Goal: Task Accomplishment & Management: Manage account settings

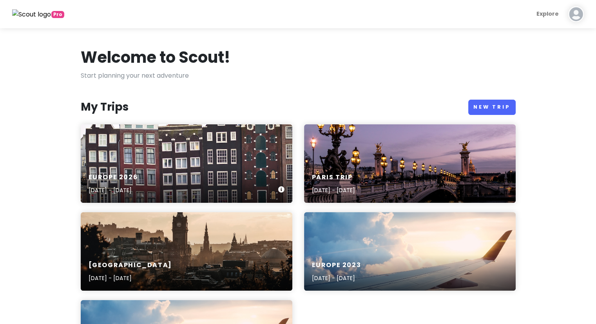
click at [181, 135] on div "Europe [DATE], 2026 - [DATE]" at bounding box center [187, 163] width 212 height 78
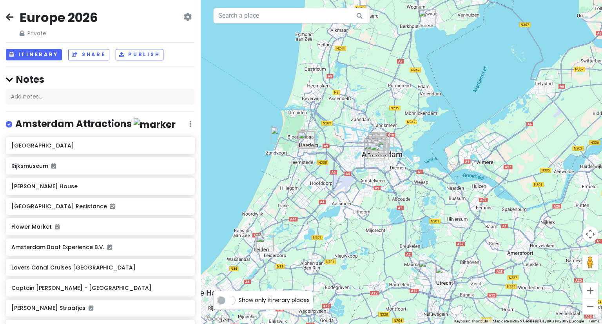
drag, startPoint x: 549, startPoint y: 105, endPoint x: 365, endPoint y: 267, distance: 245.1
click at [365, 267] on div at bounding box center [401, 162] width 401 height 324
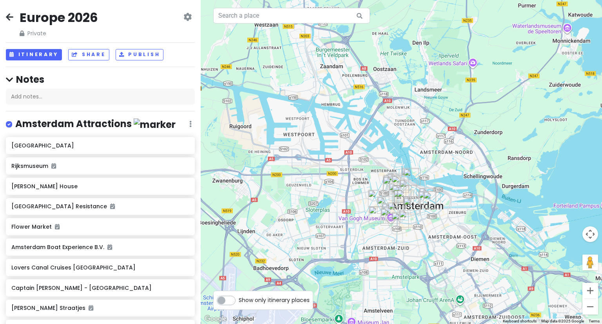
drag, startPoint x: 331, startPoint y: 126, endPoint x: 385, endPoint y: 234, distance: 120.5
click at [385, 234] on div at bounding box center [401, 162] width 401 height 324
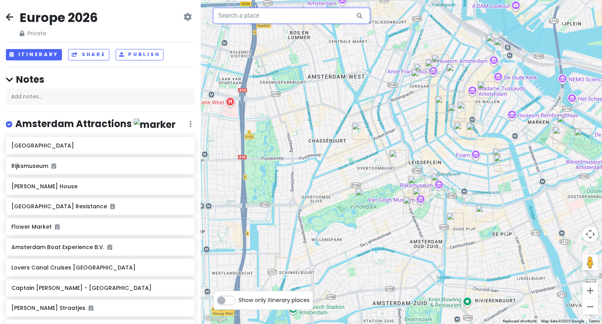
click at [256, 21] on input "text" at bounding box center [291, 16] width 157 height 16
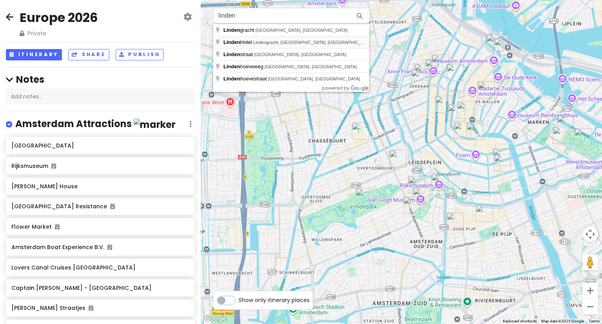
type input "[GEOGRAPHIC_DATA], Lindengracht, [GEOGRAPHIC_DATA], [GEOGRAPHIC_DATA]"
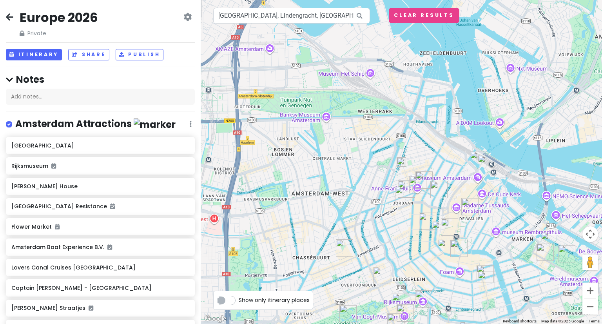
click at [403, 163] on img at bounding box center [401, 162] width 16 height 16
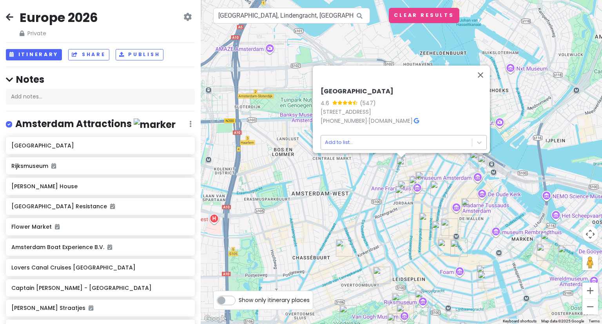
click at [414, 134] on body "Europe 2026 Private Change Dates Make a Copy Delete Trip Give Feedback 💡 Suppor…" at bounding box center [301, 162] width 602 height 324
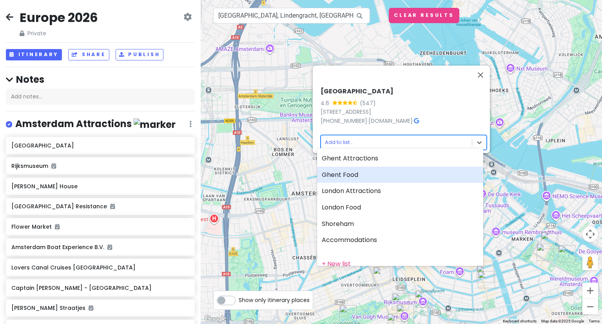
scroll to position [80, 0]
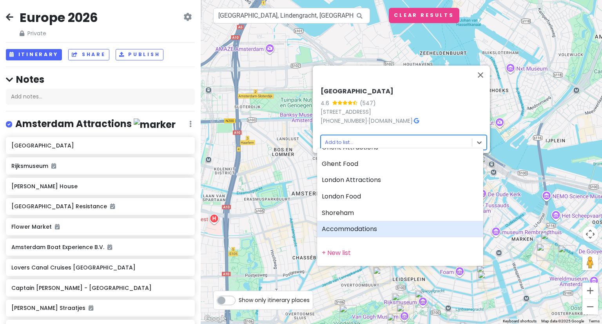
click at [368, 231] on div "Accommodations" at bounding box center [400, 229] width 166 height 16
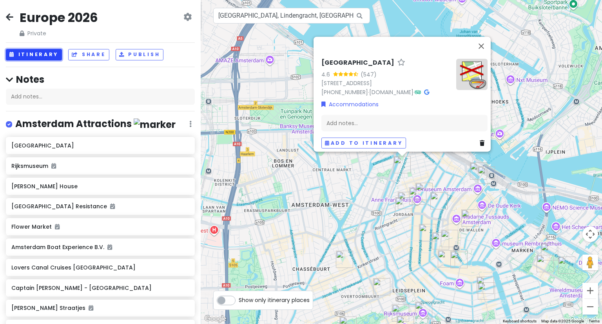
click at [41, 58] on button "Itinerary" at bounding box center [34, 54] width 56 height 11
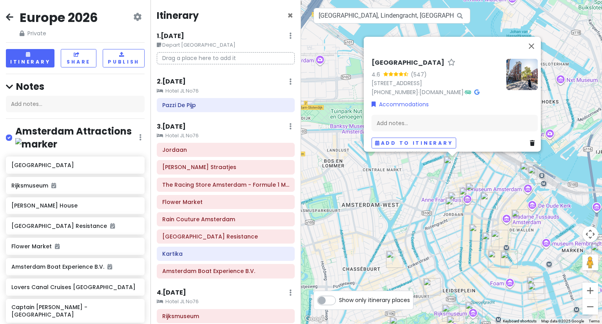
click at [186, 90] on small "Hotel JL No76" at bounding box center [226, 91] width 138 height 8
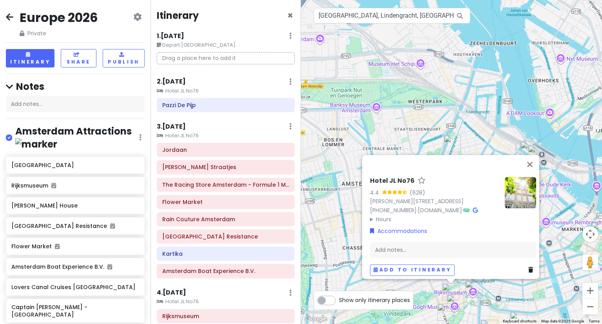
click at [528, 267] on icon at bounding box center [530, 269] width 5 height 5
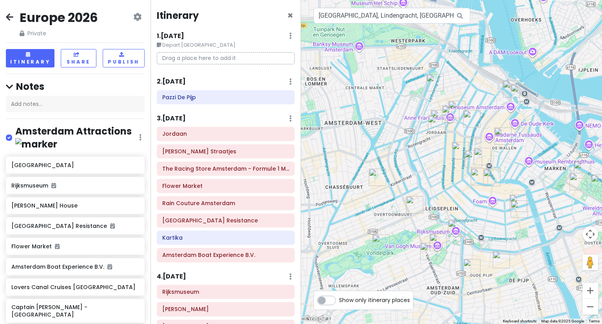
drag, startPoint x: 479, startPoint y: 257, endPoint x: 460, endPoint y: 184, distance: 75.7
click at [460, 184] on div at bounding box center [451, 162] width 301 height 324
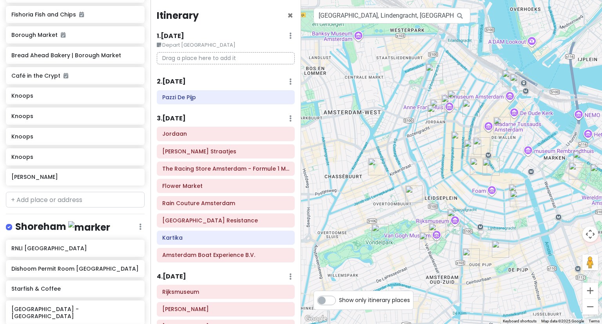
scroll to position [2745, 0]
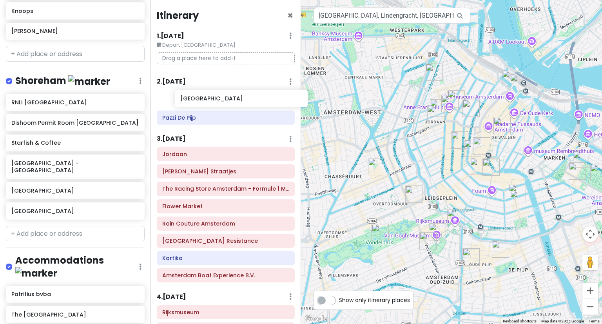
drag, startPoint x: 27, startPoint y: 265, endPoint x: 195, endPoint y: 99, distance: 236.3
click at [195, 99] on div "Europe 2026 Private Change Dates Make a Copy Delete Trip Give Feedback 💡 Suppor…" at bounding box center [301, 162] width 602 height 324
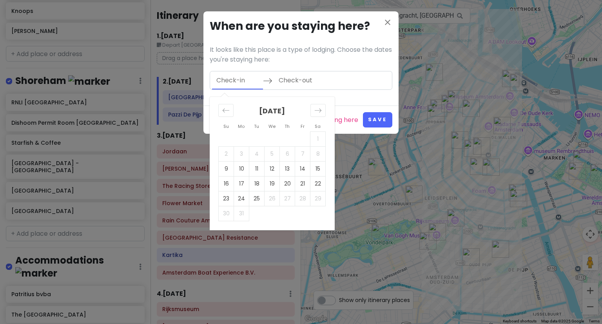
click at [246, 78] on input "Check-in" at bounding box center [237, 80] width 51 height 18
click at [241, 167] on td "10" at bounding box center [241, 168] width 15 height 15
type input "[DATE]"
click at [304, 170] on td "14" at bounding box center [302, 168] width 15 height 15
type input "[DATE]"
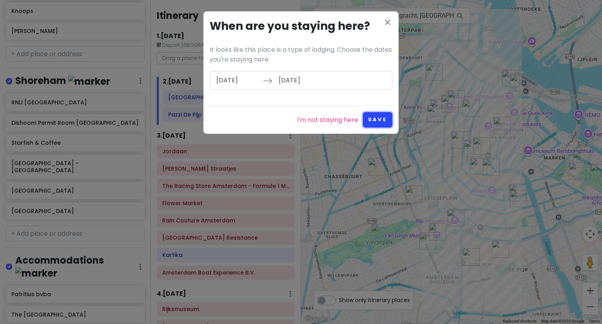
click at [384, 118] on button "Save" at bounding box center [377, 119] width 29 height 15
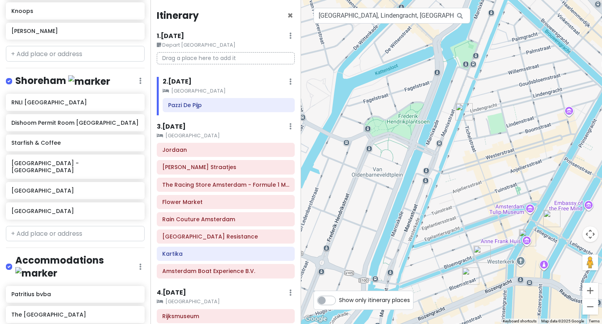
drag, startPoint x: 425, startPoint y: 72, endPoint x: 490, endPoint y: 204, distance: 147.5
click at [490, 204] on div at bounding box center [451, 162] width 301 height 324
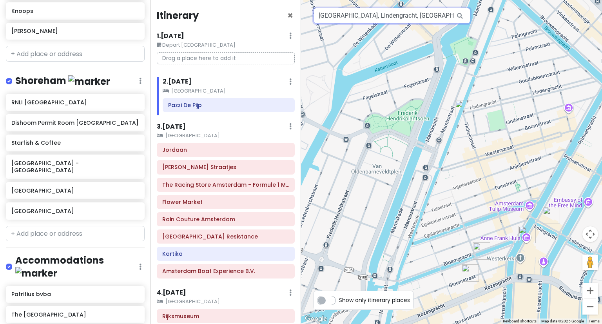
click at [432, 17] on input "[GEOGRAPHIC_DATA], Lindengracht, [GEOGRAPHIC_DATA], [GEOGRAPHIC_DATA]" at bounding box center [391, 16] width 157 height 16
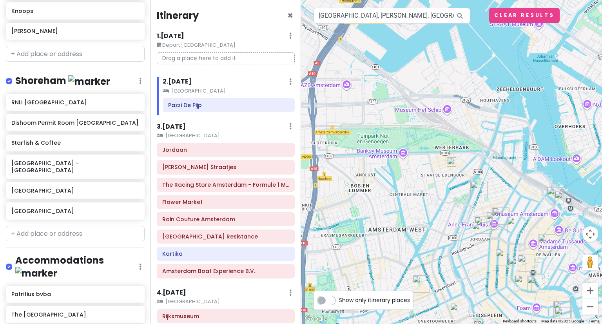
click at [451, 160] on img at bounding box center [451, 162] width 16 height 16
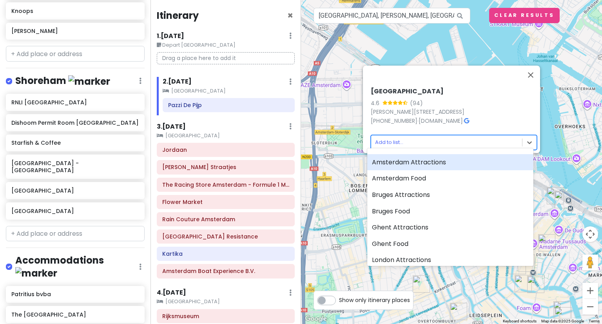
click at [452, 139] on body "Europe 2026 Private Change Dates Make a Copy Delete Trip Give Feedback 💡 Suppor…" at bounding box center [301, 162] width 602 height 324
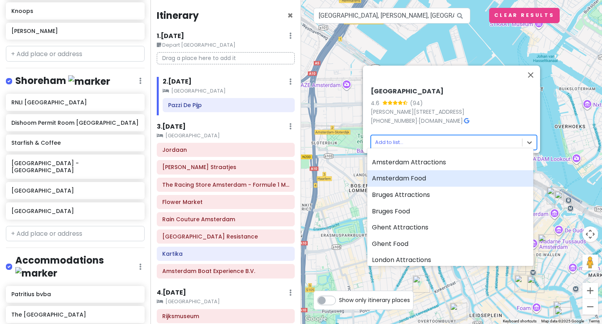
click at [439, 180] on div "Amsterdam Food" at bounding box center [450, 178] width 166 height 16
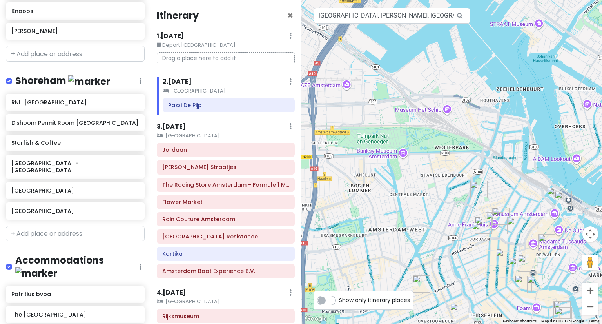
scroll to position [2765, 0]
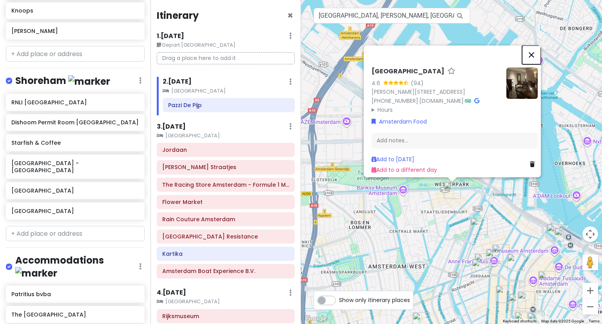
click at [537, 45] on button "Close" at bounding box center [531, 54] width 19 height 19
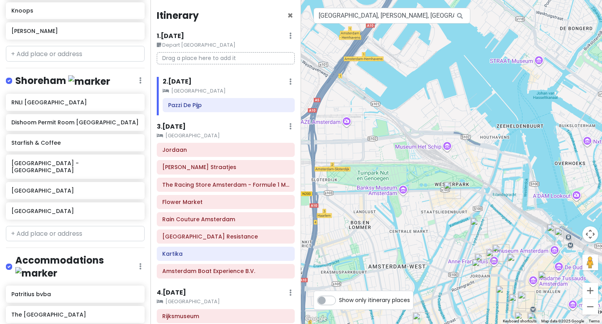
click at [216, 60] on p "Drag a place here to add it" at bounding box center [226, 58] width 138 height 12
click at [364, 13] on input "[GEOGRAPHIC_DATA], [PERSON_NAME], [GEOGRAPHIC_DATA], [GEOGRAPHIC_DATA]" at bounding box center [391, 16] width 157 height 16
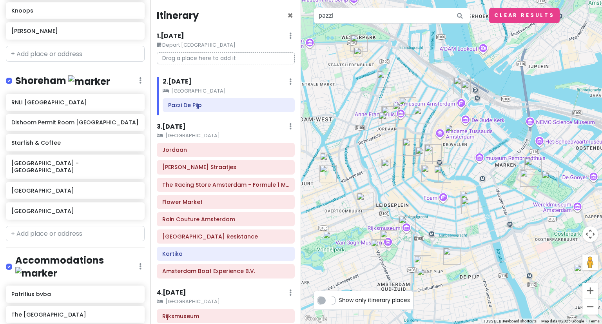
click at [385, 170] on img at bounding box center [386, 164] width 16 height 16
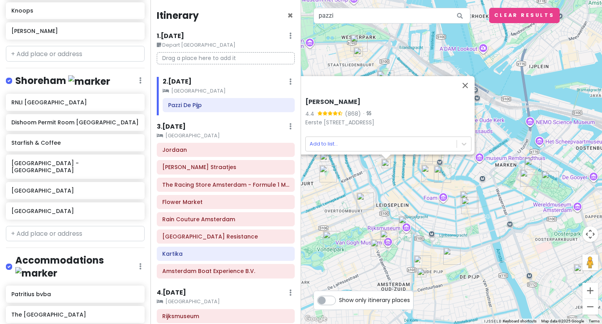
click at [385, 170] on img at bounding box center [386, 164] width 16 height 16
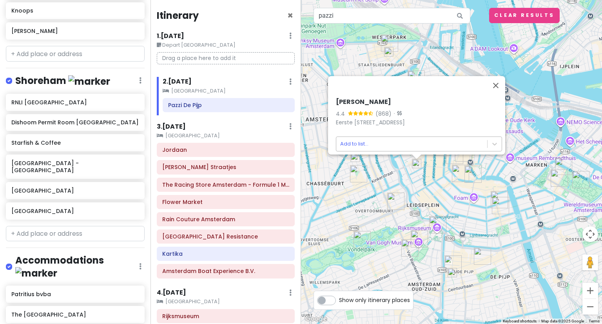
click at [405, 139] on body "Europe 2026 Private Change Dates Make a Copy Delete Trip Give Feedback 💡 Suppor…" at bounding box center [301, 162] width 602 height 324
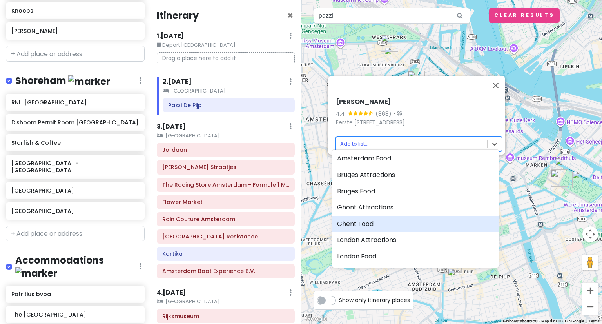
scroll to position [0, 0]
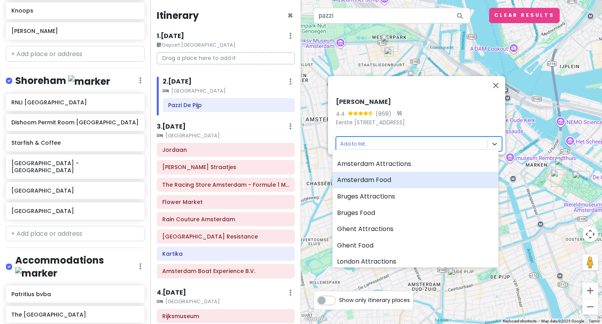
click at [383, 176] on div "Amsterdam Food" at bounding box center [415, 180] width 166 height 16
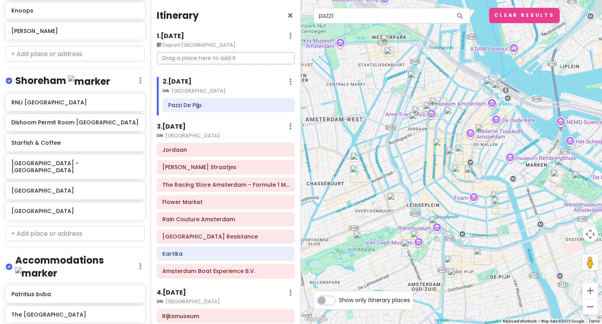
scroll to position [2786, 0]
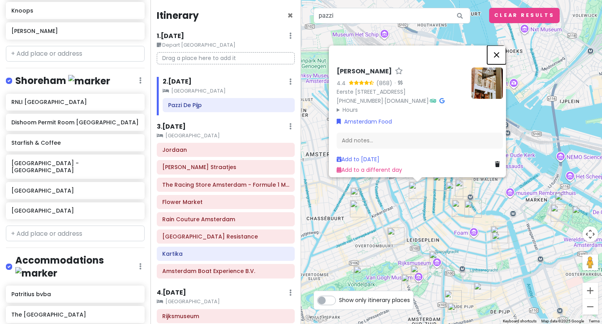
click at [497, 45] on button "Close" at bounding box center [496, 54] width 19 height 19
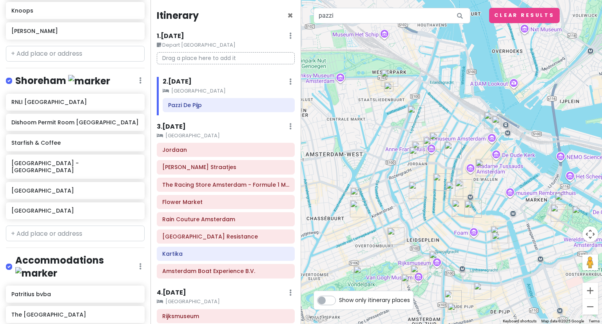
click at [353, 190] on img at bounding box center [355, 192] width 16 height 16
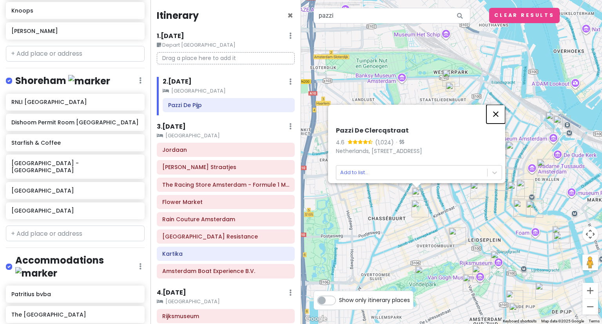
click at [499, 105] on button "Close" at bounding box center [495, 114] width 19 height 19
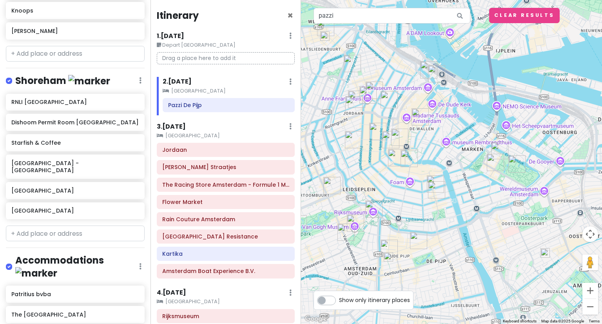
drag, startPoint x: 440, startPoint y: 163, endPoint x: 302, endPoint y: 115, distance: 146.5
click at [302, 115] on div at bounding box center [451, 162] width 301 height 324
click at [356, 14] on input "pazzi" at bounding box center [391, 16] width 157 height 16
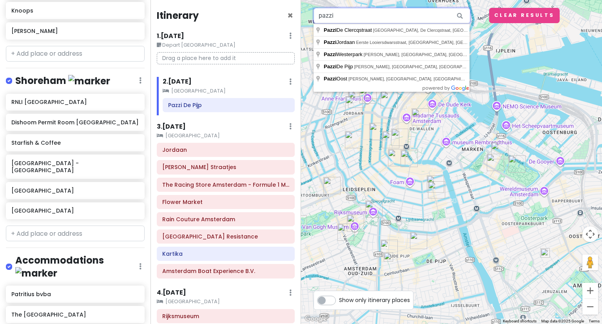
click at [356, 14] on input "pazzi" at bounding box center [391, 16] width 157 height 16
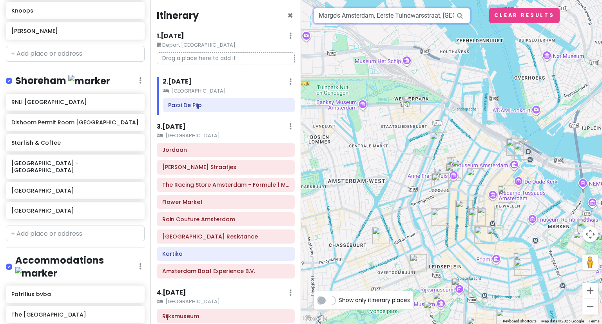
scroll to position [0, 59]
drag, startPoint x: 342, startPoint y: 20, endPoint x: 570, endPoint y: 42, distance: 229.4
click at [570, 42] on div "1 Margo's [GEOGRAPHIC_DATA], Eerste Tuindwarsstraat, [GEOGRAPHIC_DATA], [GEOGRA…" at bounding box center [451, 162] width 301 height 324
type input "Margo's"
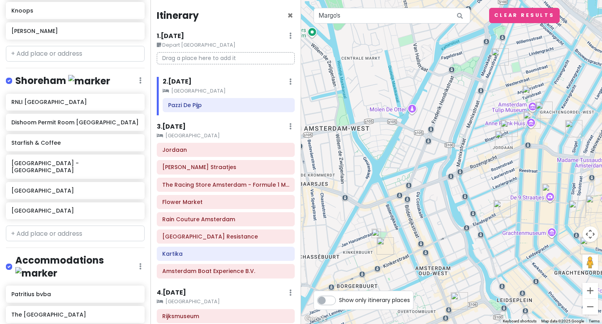
click at [376, 232] on img at bounding box center [376, 233] width 16 height 16
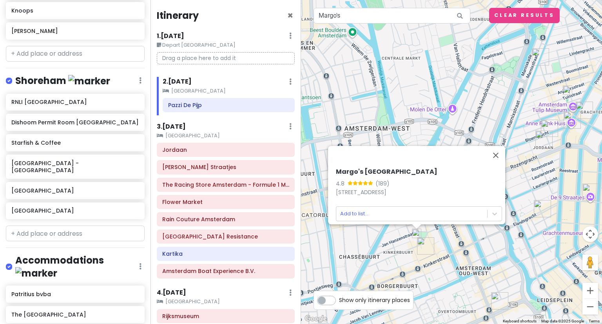
click at [567, 96] on img at bounding box center [567, 90] width 16 height 16
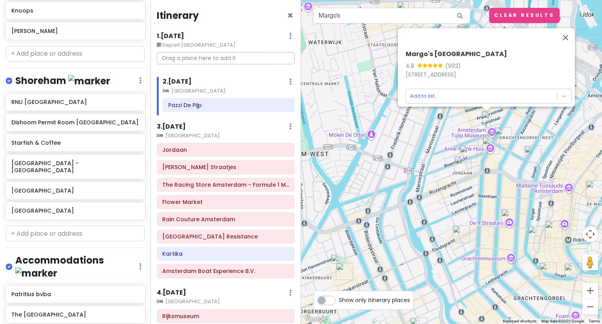
click at [537, 99] on div "Margo's Amsterdam 4.8 (992) [STREET_ADDRESS] Add to list..." at bounding box center [488, 77] width 172 height 60
click at [561, 93] on body "Europe 2026 Private Change Dates Make a Copy Delete Trip Give Feedback 💡 Suppor…" at bounding box center [301, 162] width 602 height 324
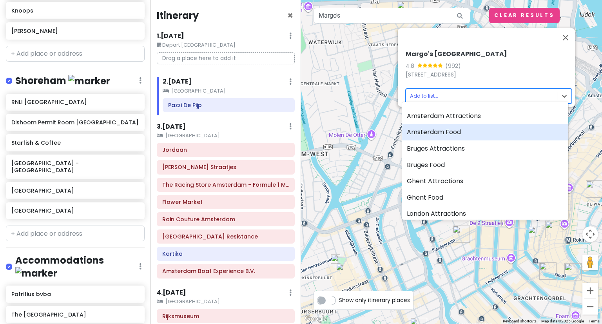
click at [477, 140] on div "Amsterdam Food" at bounding box center [485, 132] width 166 height 16
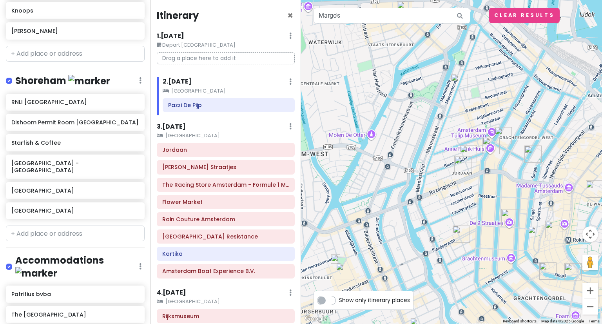
scroll to position [2806, 0]
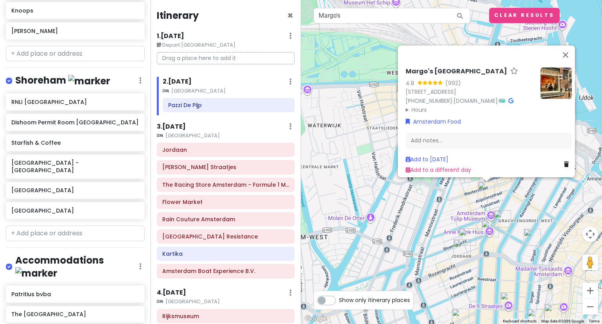
click at [467, 235] on img "Box Sociaal Jordaan" at bounding box center [468, 237] width 24 height 24
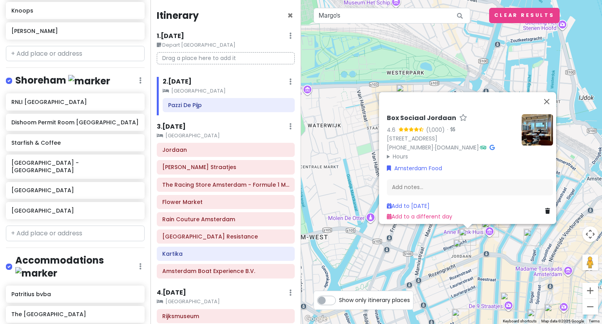
click at [533, 237] on img "Pat's Poffertjes Oude Leliestraat" at bounding box center [532, 237] width 24 height 24
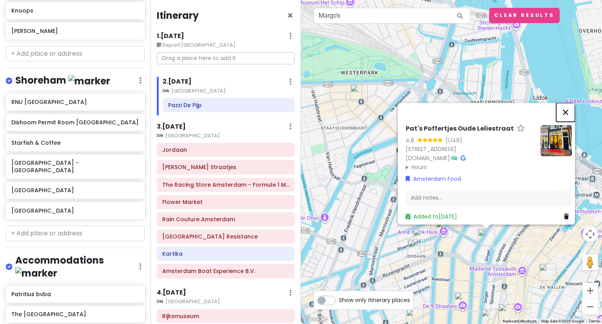
click at [566, 103] on button "Close" at bounding box center [565, 112] width 19 height 19
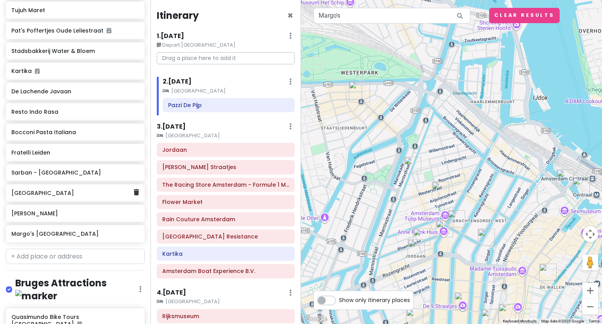
scroll to position [897, 0]
click at [52, 188] on h6 "[GEOGRAPHIC_DATA]" at bounding box center [72, 191] width 122 height 7
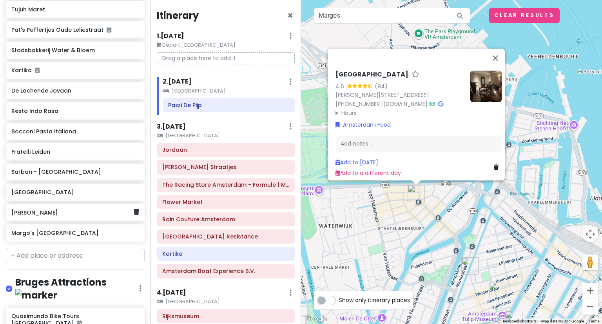
click at [46, 209] on h6 "[PERSON_NAME]" at bounding box center [72, 212] width 122 height 7
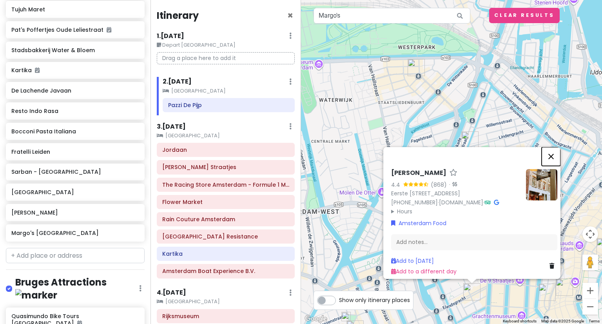
click at [553, 147] on button "Close" at bounding box center [550, 156] width 19 height 19
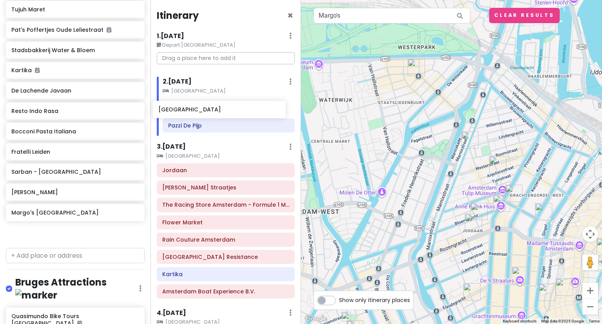
drag, startPoint x: 52, startPoint y: 156, endPoint x: 201, endPoint y: 107, distance: 156.7
click at [201, 107] on div "Europe 2026 Private Change Dates Make a Copy Delete Trip Give Feedback 💡 Suppor…" at bounding box center [301, 162] width 602 height 324
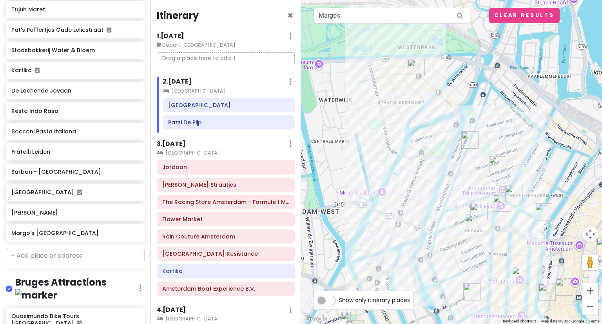
scroll to position [877, 0]
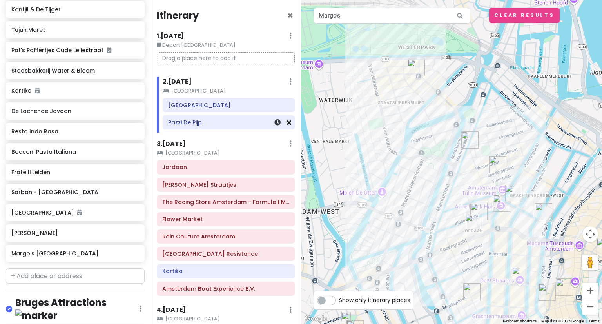
click at [287, 121] on icon at bounding box center [289, 122] width 4 height 6
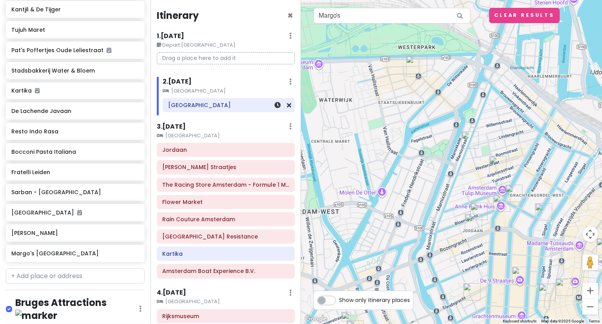
click at [186, 107] on h6 "[GEOGRAPHIC_DATA]" at bounding box center [228, 104] width 121 height 7
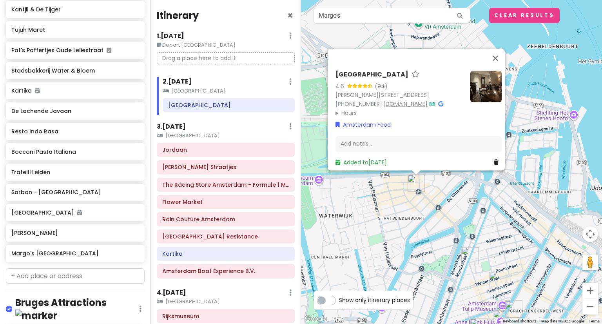
click at [398, 100] on link "[DOMAIN_NAME]" at bounding box center [405, 104] width 44 height 8
